Goal: Transaction & Acquisition: Obtain resource

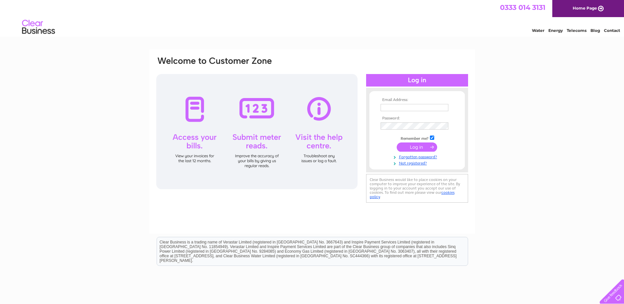
click at [386, 103] on td at bounding box center [417, 107] width 76 height 11
click at [389, 105] on input "text" at bounding box center [415, 108] width 68 height 8
type input "accountspayable@prmf.co.uk"
click at [397, 143] on input "submit" at bounding box center [417, 147] width 40 height 9
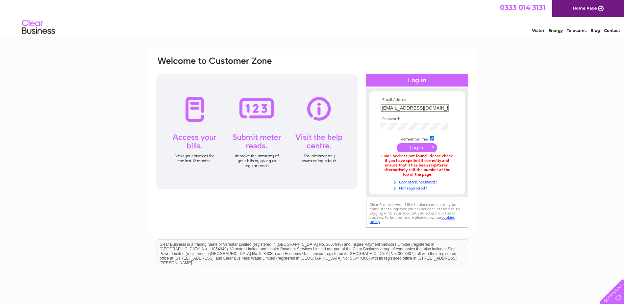
click at [434, 108] on input "accountspayable@prmf.co.uk" at bounding box center [415, 108] width 68 height 8
drag, startPoint x: 439, startPoint y: 108, endPoint x: 449, endPoint y: 107, distance: 10.2
click at [449, 107] on td "accountspayable@prmf.co.uk" at bounding box center [417, 107] width 76 height 11
type input "accountspayable@manhattan.co.uk"
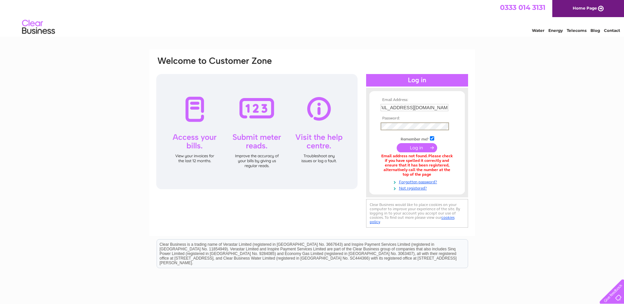
scroll to position [0, 0]
click at [397, 143] on input "submit" at bounding box center [417, 147] width 40 height 9
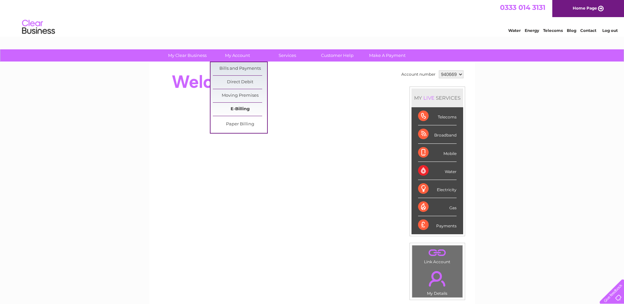
click at [243, 109] on link "E-Billing" at bounding box center [240, 109] width 54 height 13
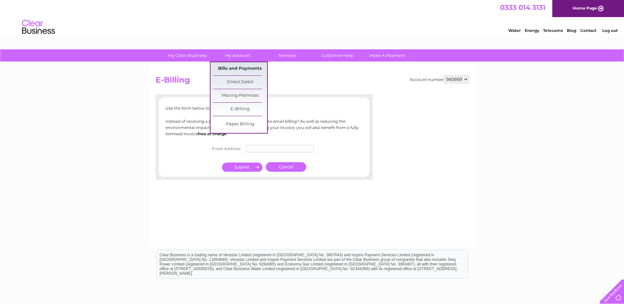
click at [239, 67] on link "Bills and Payments" at bounding box center [240, 68] width 54 height 13
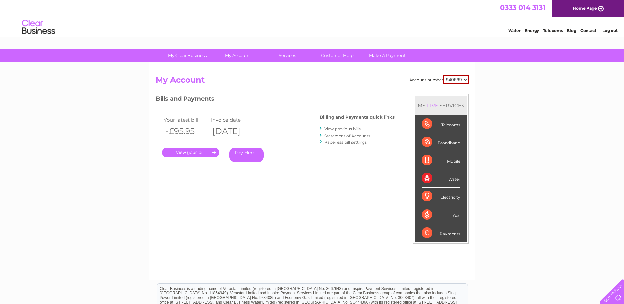
click at [193, 152] on link "." at bounding box center [190, 153] width 57 height 10
click at [350, 128] on link "View previous bills" at bounding box center [342, 128] width 36 height 5
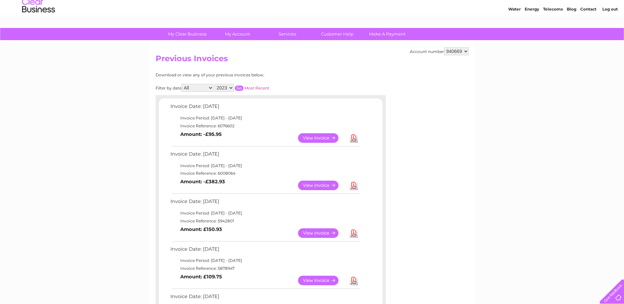
scroll to position [21, 0]
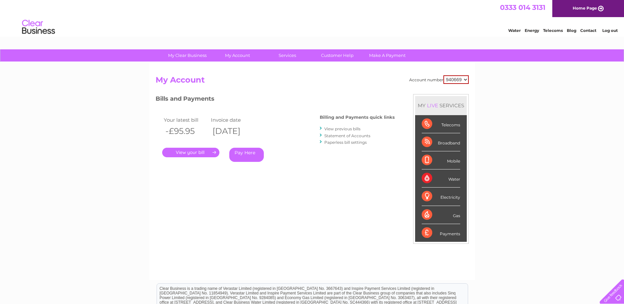
click at [363, 137] on link "Statement of Accounts" at bounding box center [347, 135] width 46 height 5
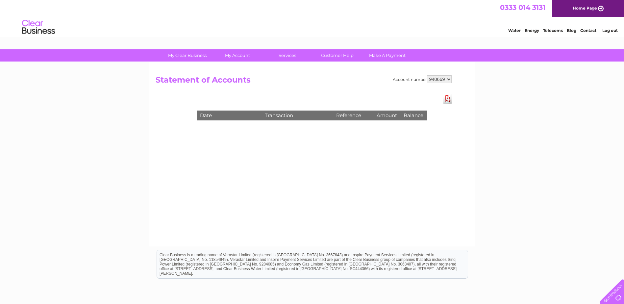
click at [445, 96] on link "Download Pdf" at bounding box center [447, 99] width 8 height 10
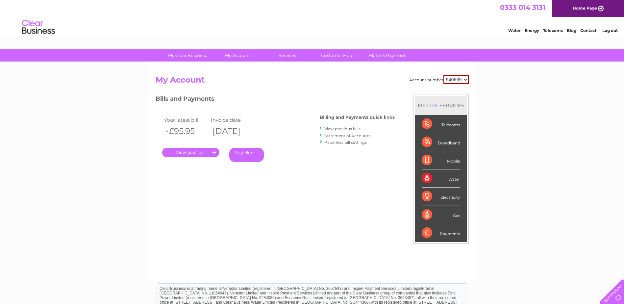
click at [347, 126] on link "View previous bills" at bounding box center [342, 128] width 36 height 5
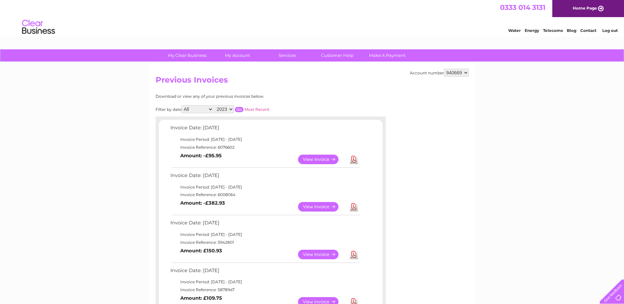
click at [230, 194] on td "Invoice Reference: 6008064" at bounding box center [265, 195] width 192 height 8
copy td "6008064"
click at [353, 159] on link "Download" at bounding box center [354, 160] width 8 height 10
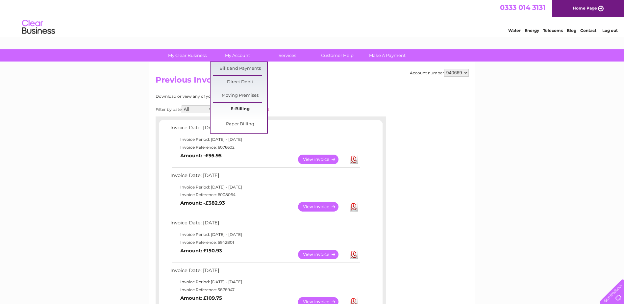
click at [248, 109] on link "E-Billing" at bounding box center [240, 109] width 54 height 13
